Goal: Task Accomplishment & Management: Manage account settings

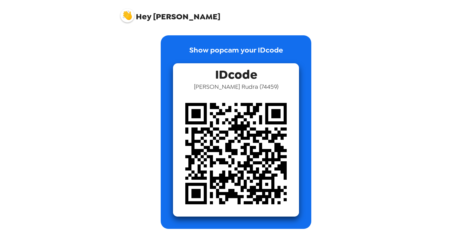
drag, startPoint x: 207, startPoint y: 85, endPoint x: 286, endPoint y: 85, distance: 79.6
click at [286, 85] on div "IDcode Phani Kumar Rudra ( 74459 )" at bounding box center [236, 139] width 126 height 153
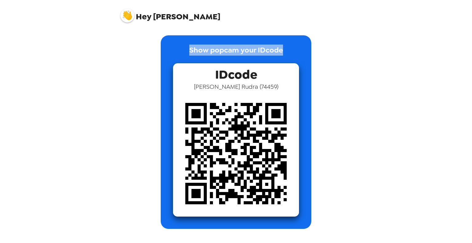
drag, startPoint x: 210, startPoint y: 47, endPoint x: 291, endPoint y: 50, distance: 80.9
click at [287, 48] on div "Show popcam your IDcode IDcode Phani Kumar Rudra ( 74459 )" at bounding box center [236, 132] width 151 height 194
click at [125, 14] on img at bounding box center [127, 16] width 14 height 14
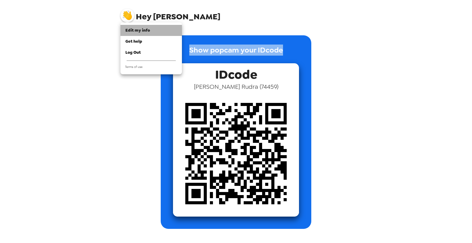
click at [129, 33] on span "Edit my info" at bounding box center [137, 30] width 25 height 5
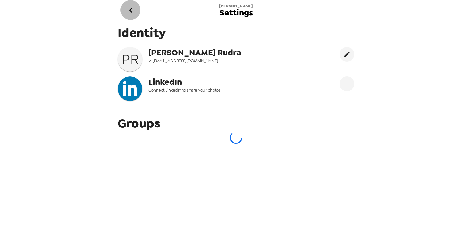
click at [134, 10] on icon "go back" at bounding box center [131, 10] width 10 height 10
